Goal: Task Accomplishment & Management: Use online tool/utility

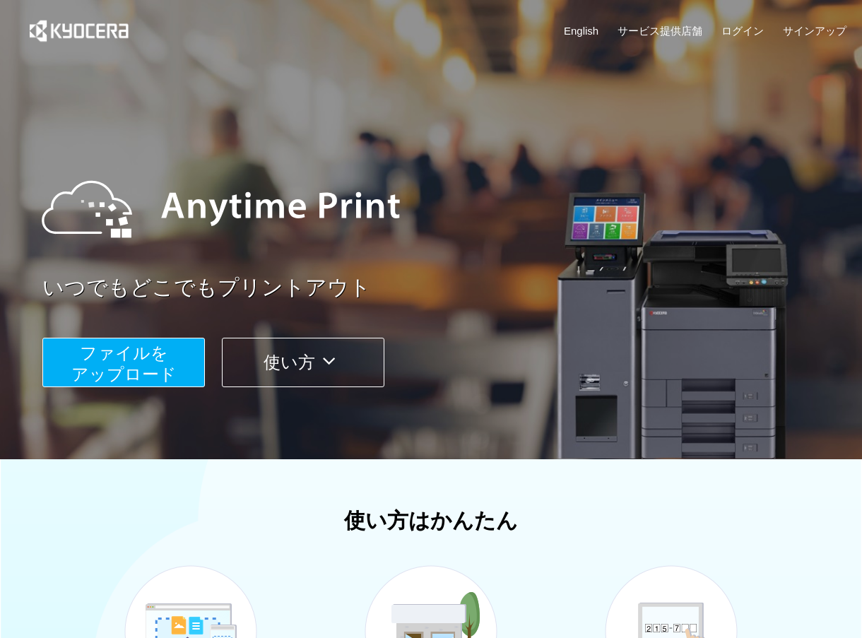
click at [180, 356] on button "ファイルを ​​アップロード" at bounding box center [123, 362] width 163 height 49
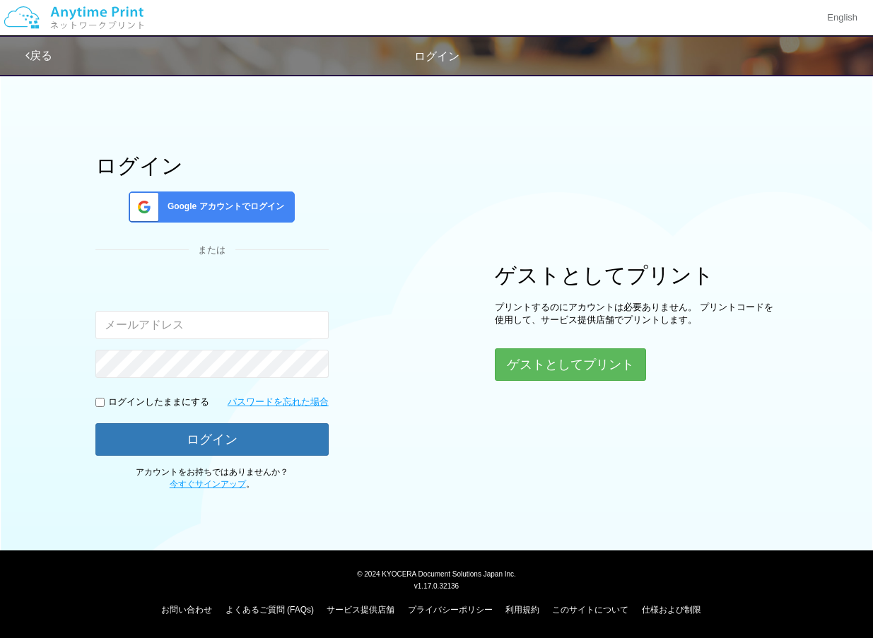
click at [221, 211] on span "Google アカウントでログイン" at bounding box center [223, 207] width 122 height 12
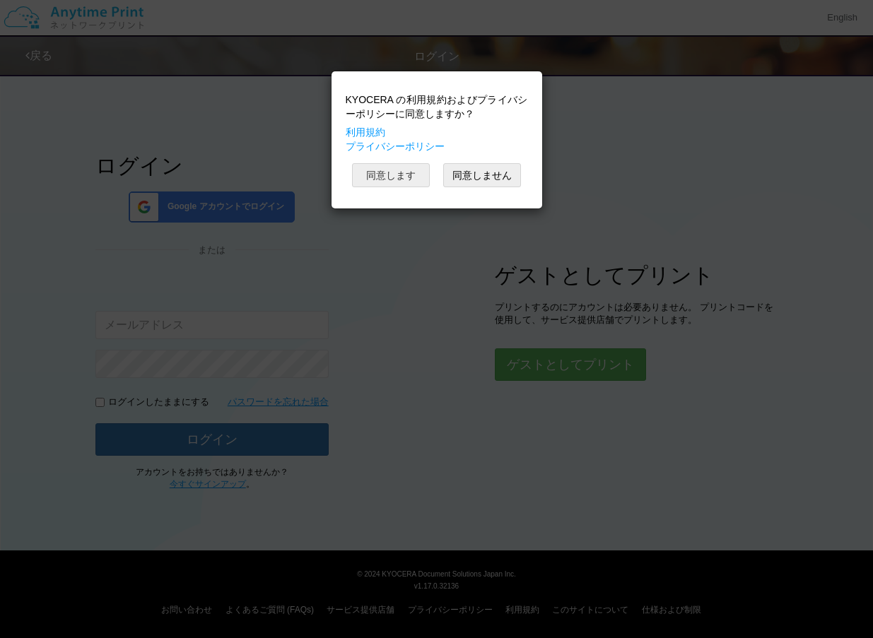
click at [380, 180] on button "同意します" at bounding box center [391, 175] width 78 height 24
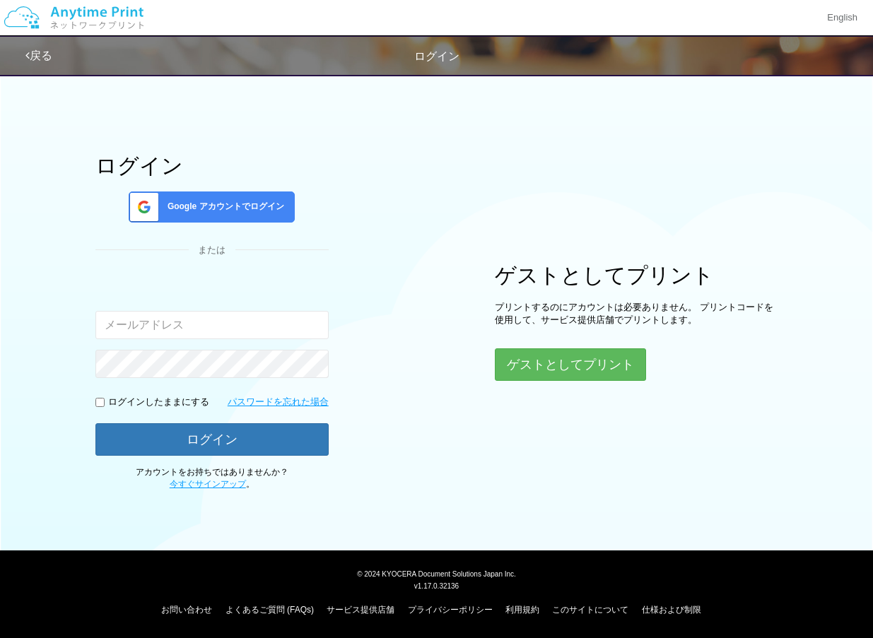
click at [267, 199] on div "Google アカウントでログイン" at bounding box center [212, 207] width 166 height 31
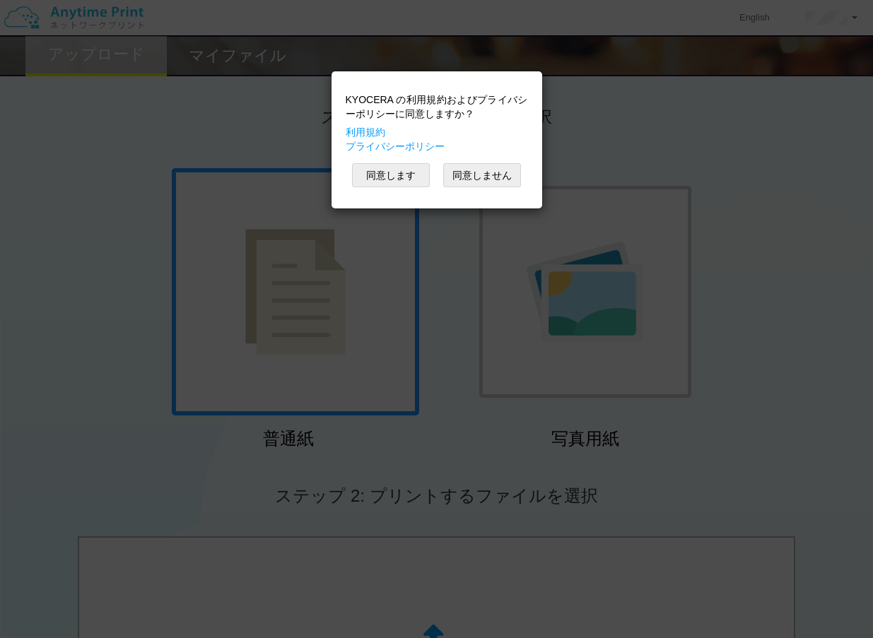
click at [631, 124] on div "KYOCERA の利用規約およびプライバシーポリシーに同意しますか？ 利用規約 プライバシーポリシー 同意します 同意しません" at bounding box center [436, 319] width 873 height 638
click at [394, 174] on button "同意します" at bounding box center [391, 175] width 78 height 24
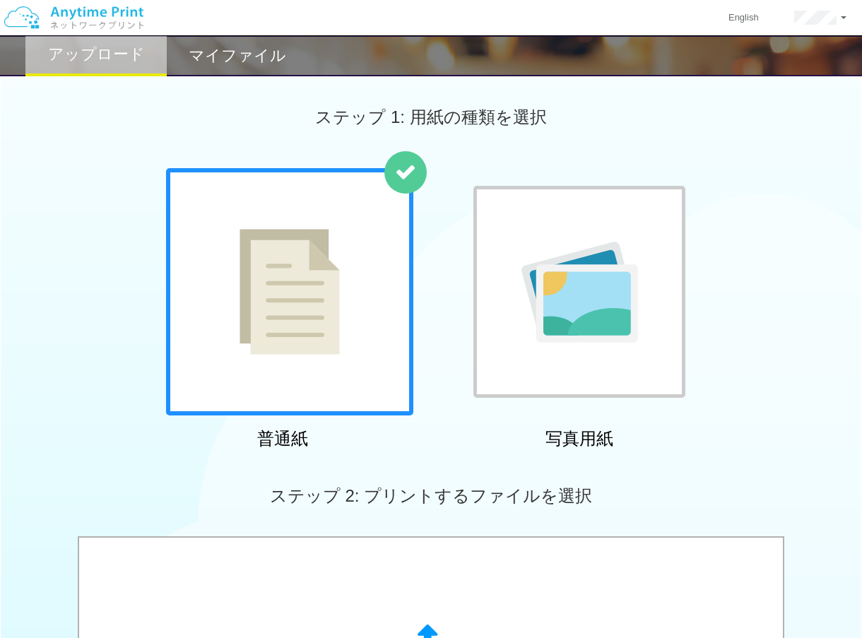
click at [657, 127] on div "ステップ 1: 用紙の種類を選択" at bounding box center [431, 117] width 862 height 102
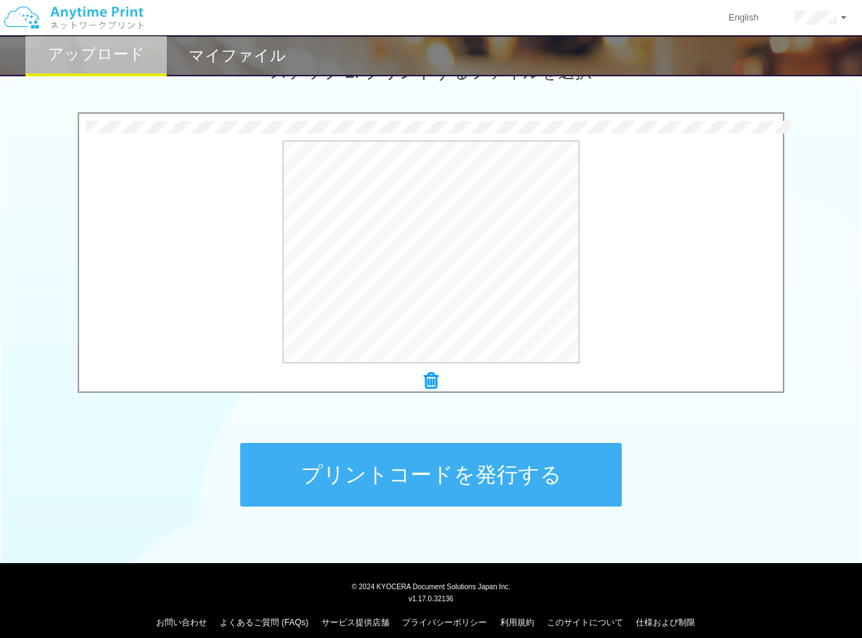
scroll to position [353, 0]
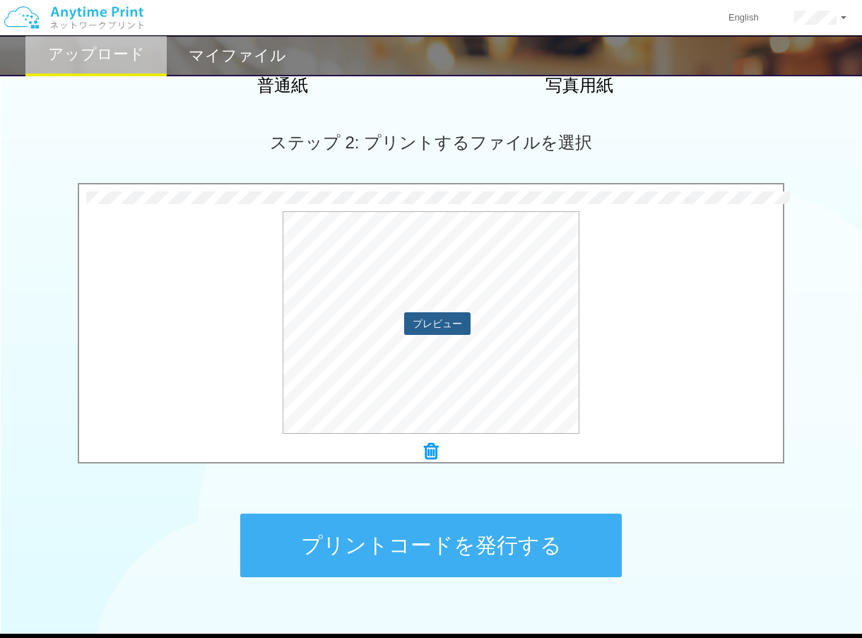
click at [460, 331] on button "プレビュー" at bounding box center [437, 323] width 66 height 23
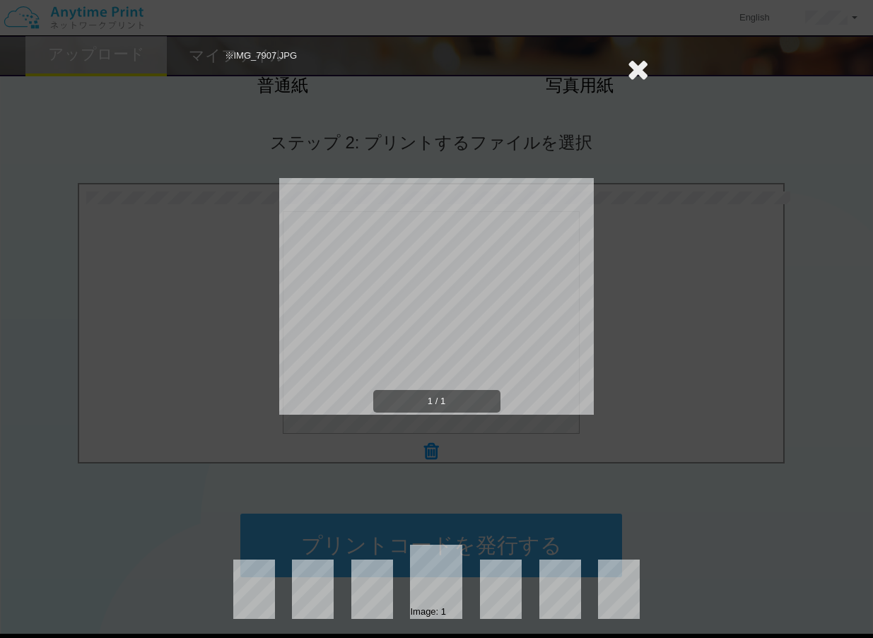
click at [631, 63] on icon at bounding box center [638, 69] width 22 height 28
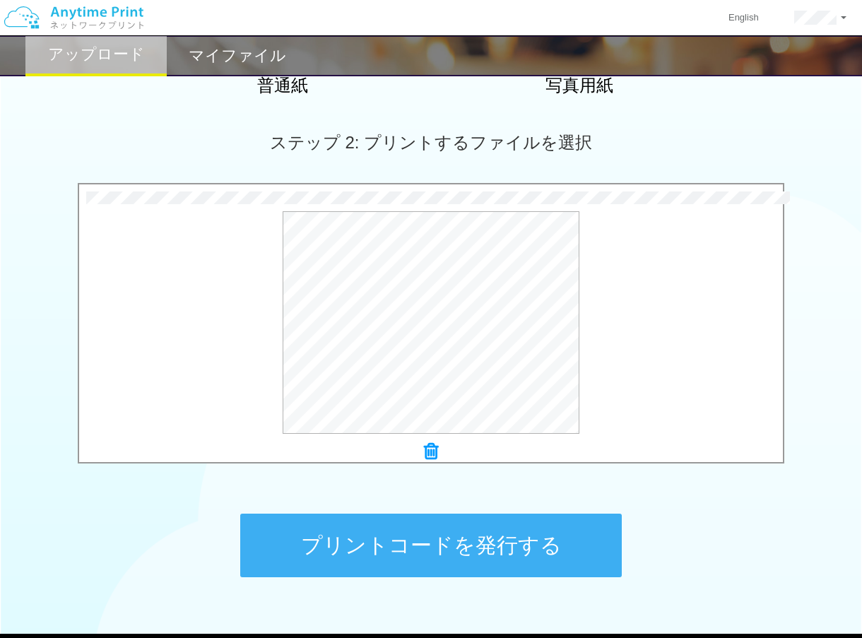
click at [580, 539] on button "プリントコードを発行する" at bounding box center [431, 546] width 382 height 64
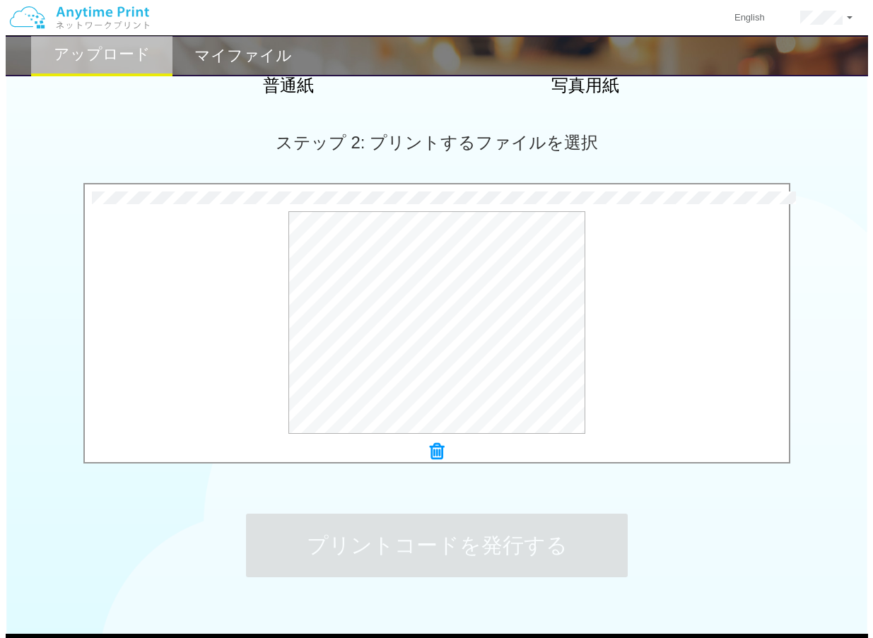
scroll to position [0, 0]
